Goal: Go to known website: Go to known website

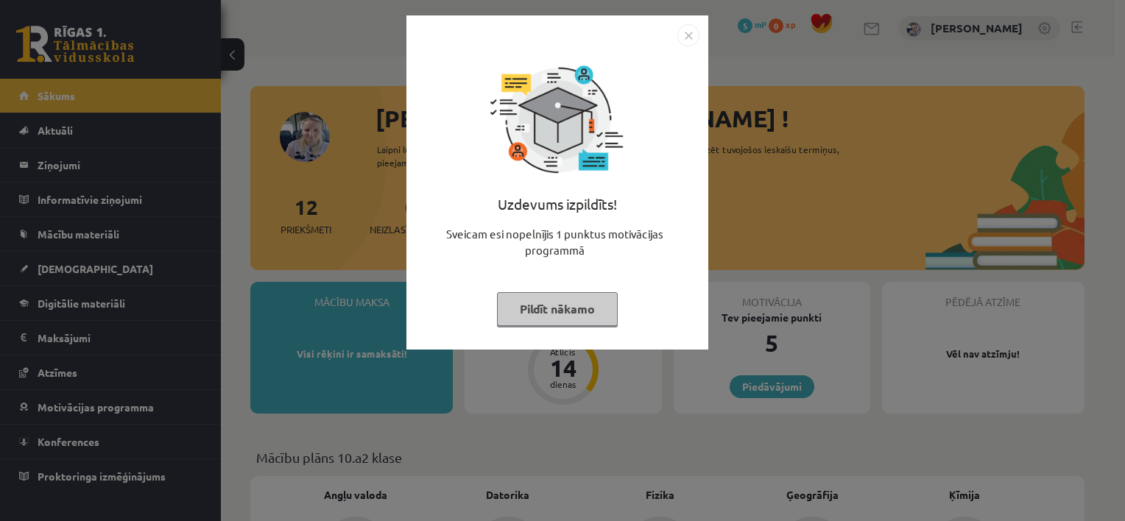
click at [580, 312] on button "Pildīt nākamo" at bounding box center [557, 309] width 121 height 34
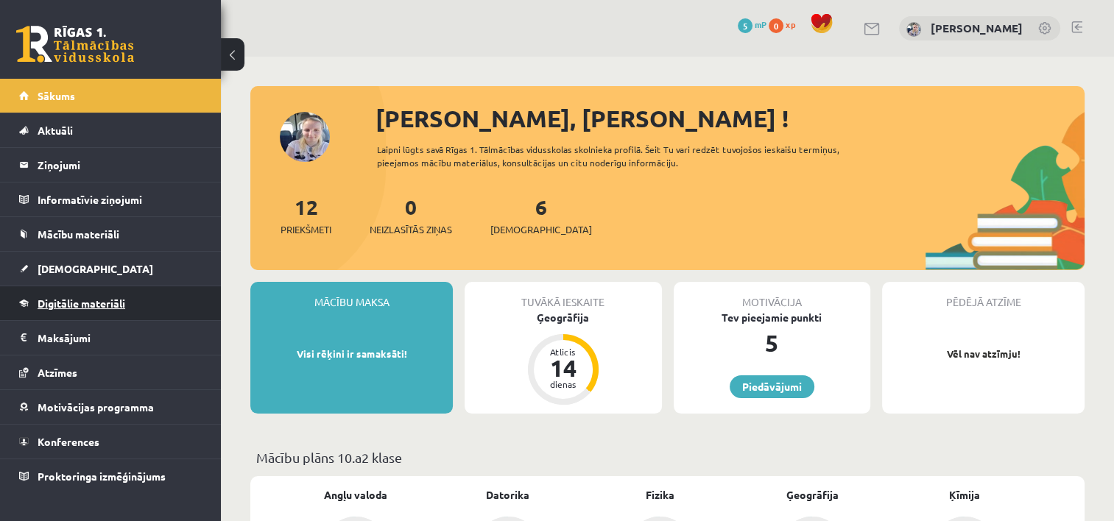
click at [84, 286] on link "Digitālie materiāli" at bounding box center [110, 303] width 183 height 34
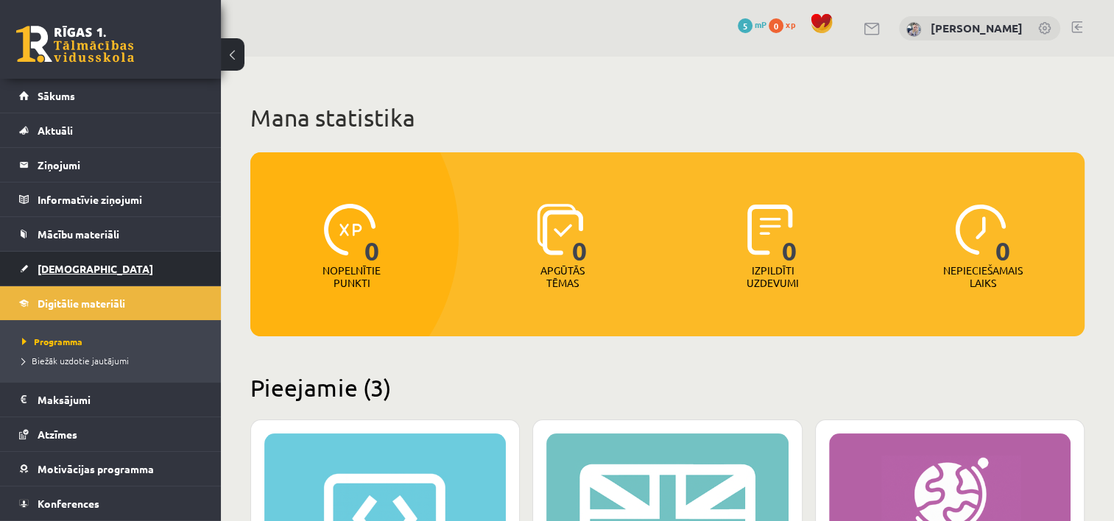
click at [93, 262] on link "[DEMOGRAPHIC_DATA]" at bounding box center [110, 269] width 183 height 34
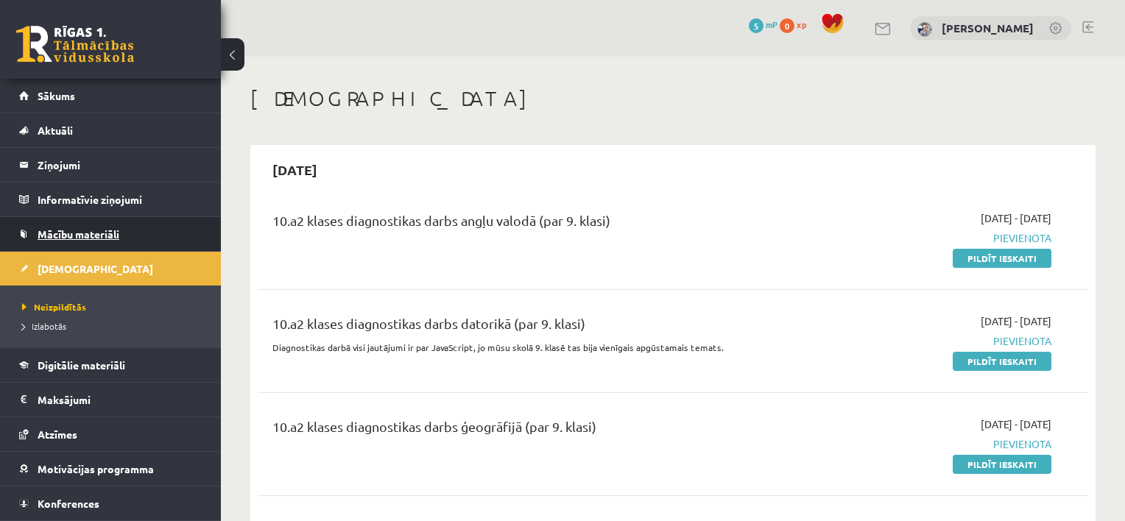
click at [110, 224] on link "Mācību materiāli" at bounding box center [110, 234] width 183 height 34
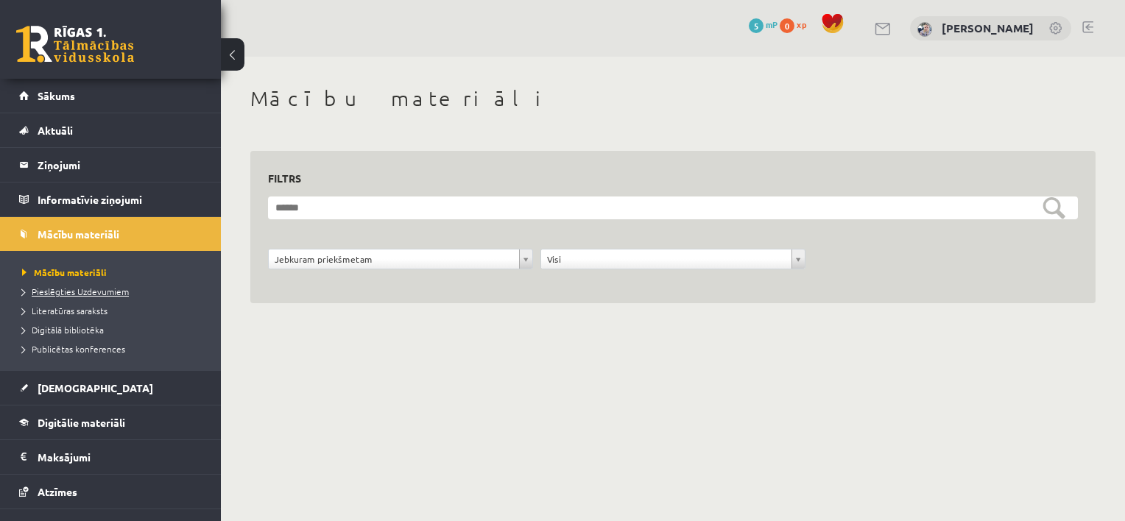
click at [77, 291] on span "Pieslēgties Uzdevumiem" at bounding box center [75, 292] width 107 height 12
